Goal: Use online tool/utility: Utilize a website feature to perform a specific function

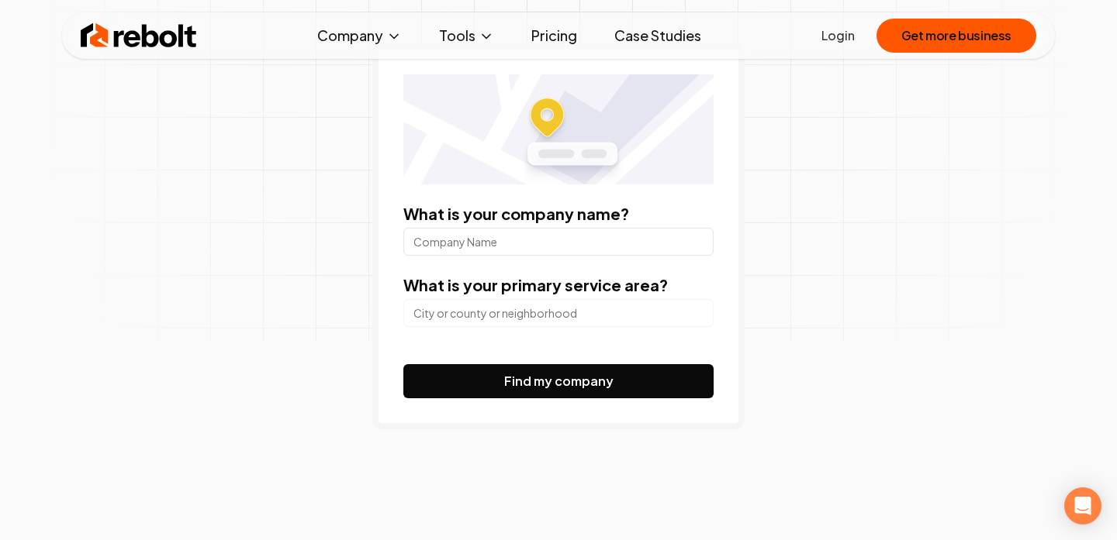
scroll to position [201, 0]
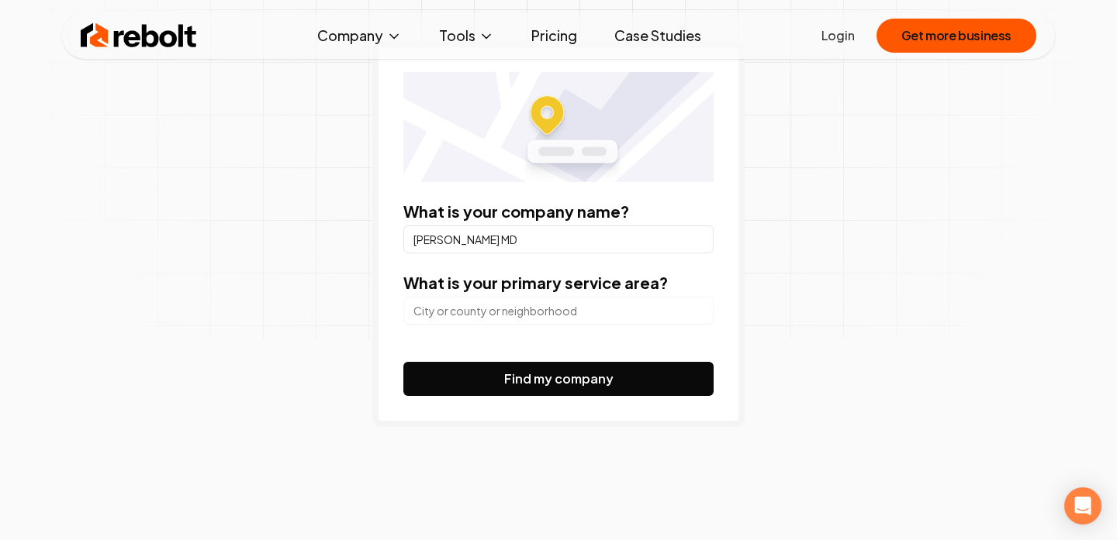
type input "[PERSON_NAME] MD"
click at [554, 323] on input "search" at bounding box center [558, 311] width 310 height 28
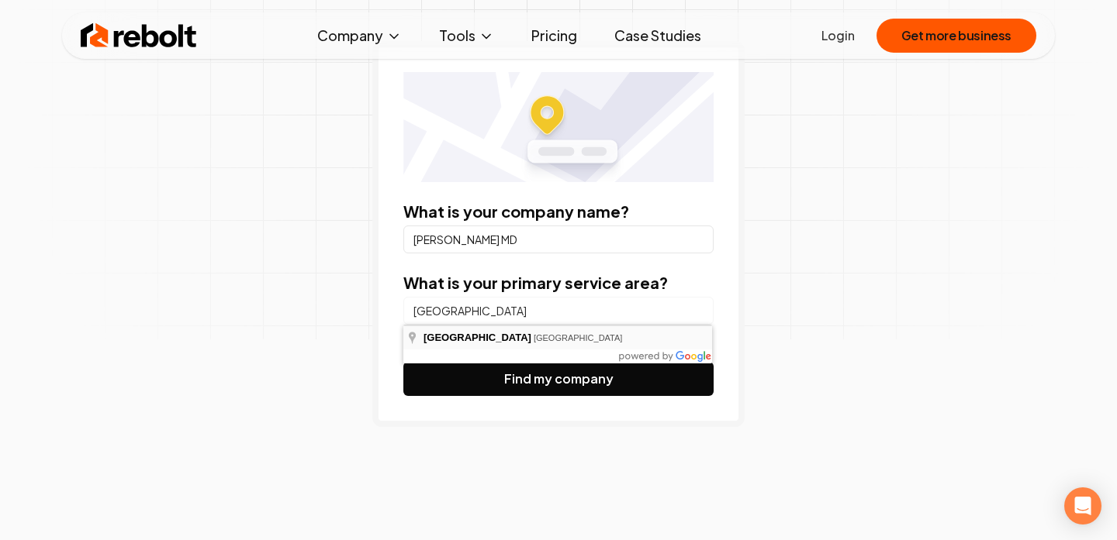
type input "[GEOGRAPHIC_DATA], [GEOGRAPHIC_DATA]"
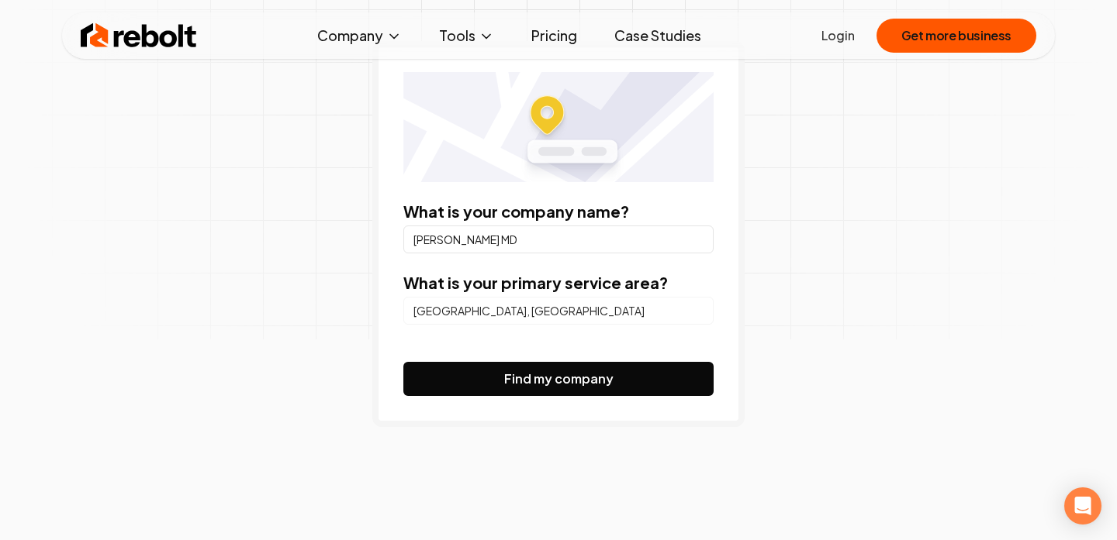
click at [500, 244] on input "[PERSON_NAME] MD" at bounding box center [558, 240] width 310 height 28
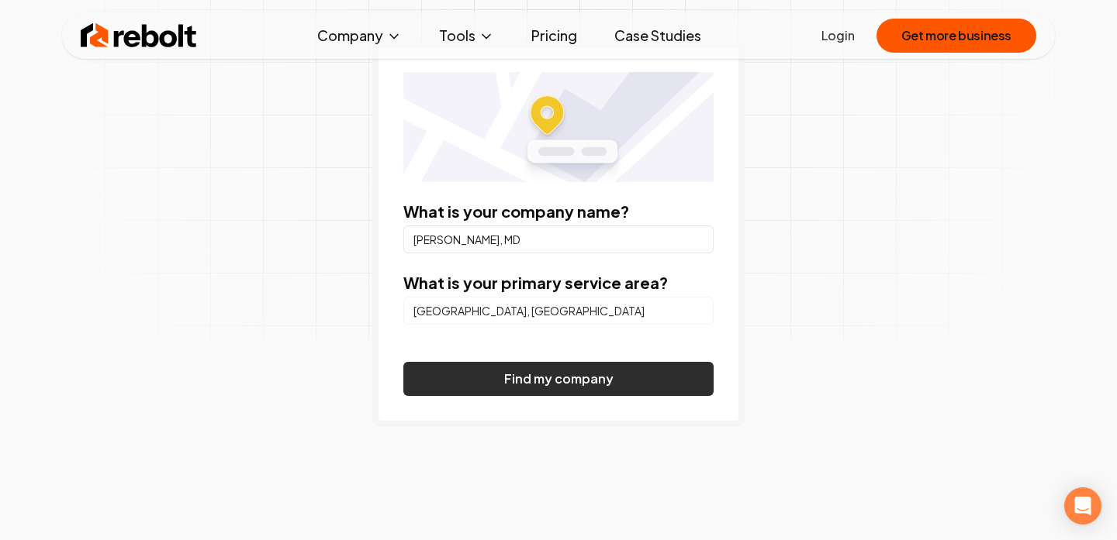
type input "[PERSON_NAME], MD"
click at [558, 391] on button "Find my company" at bounding box center [558, 379] width 310 height 34
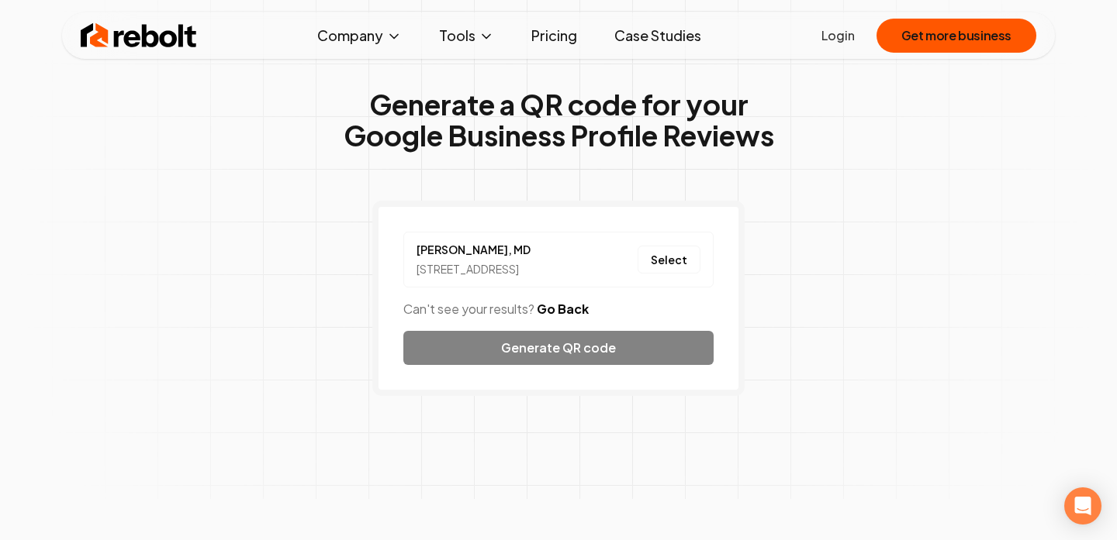
scroll to position [39, 0]
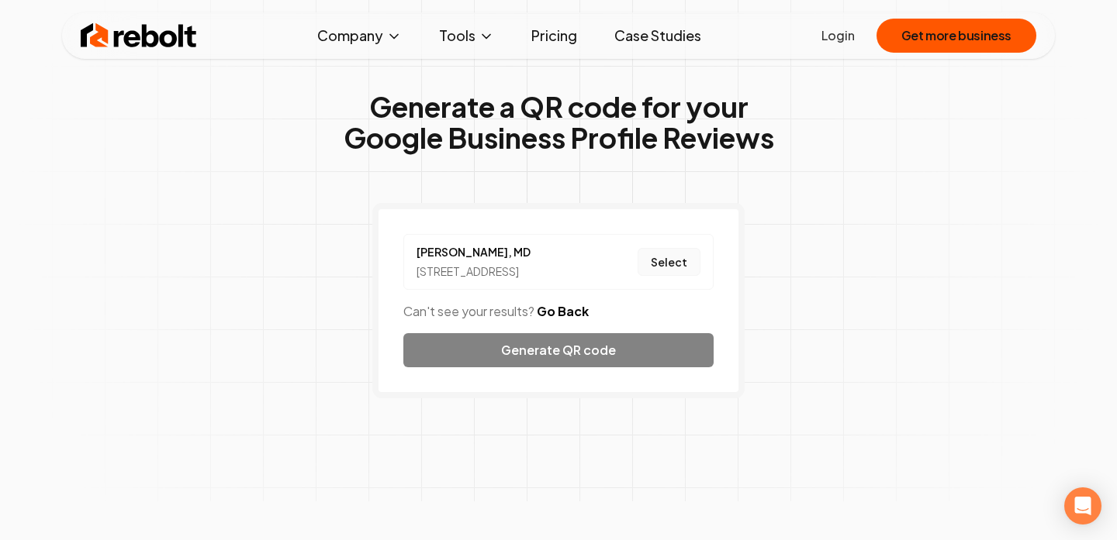
click at [668, 271] on button "Select" at bounding box center [668, 262] width 63 height 28
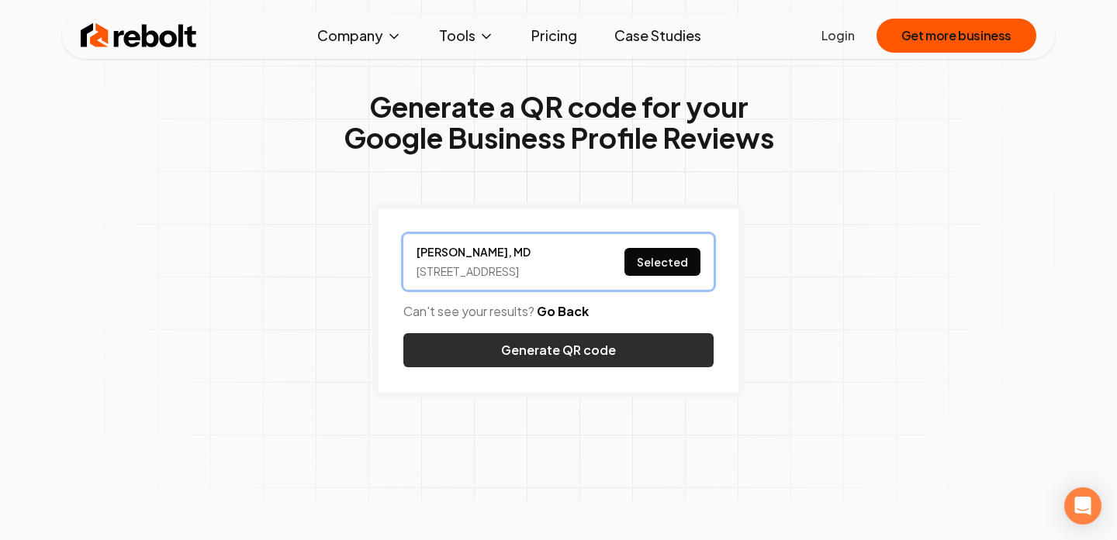
click at [585, 368] on button "Generate QR code" at bounding box center [558, 350] width 310 height 34
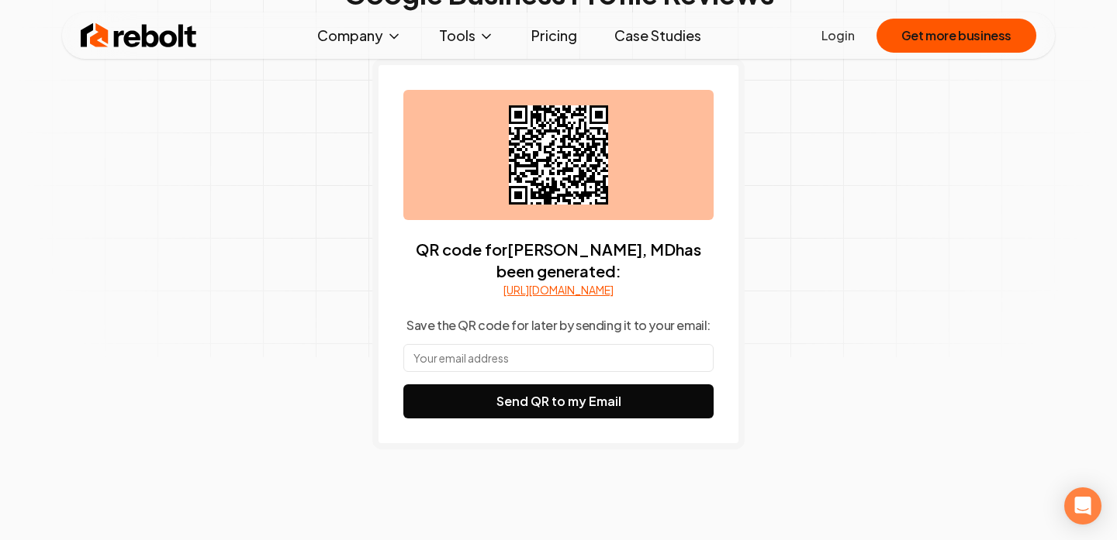
scroll to position [184, 0]
click at [585, 370] on input "text" at bounding box center [558, 357] width 310 height 28
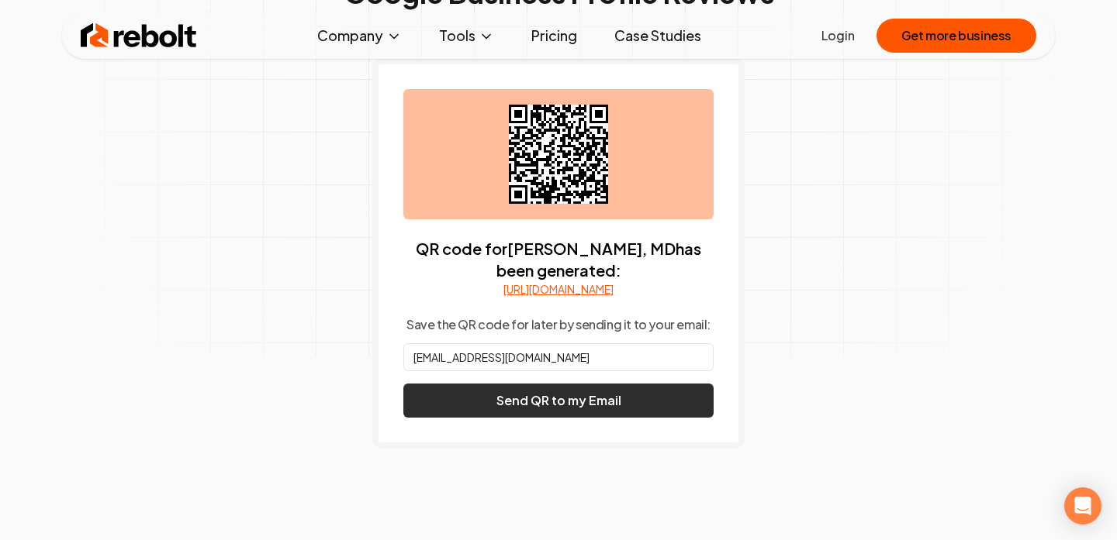
type input "[EMAIL_ADDRESS][DOMAIN_NAME]"
click at [567, 418] on button "Send QR to my Email" at bounding box center [558, 401] width 310 height 34
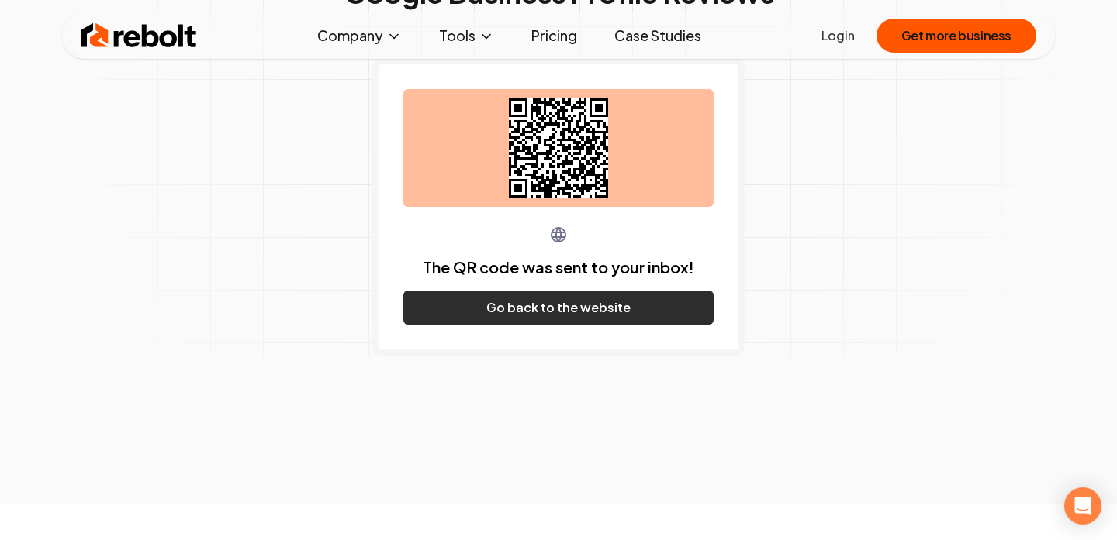
click at [552, 316] on button "Go back to the website" at bounding box center [558, 308] width 310 height 34
